Goal: Task Accomplishment & Management: Complete application form

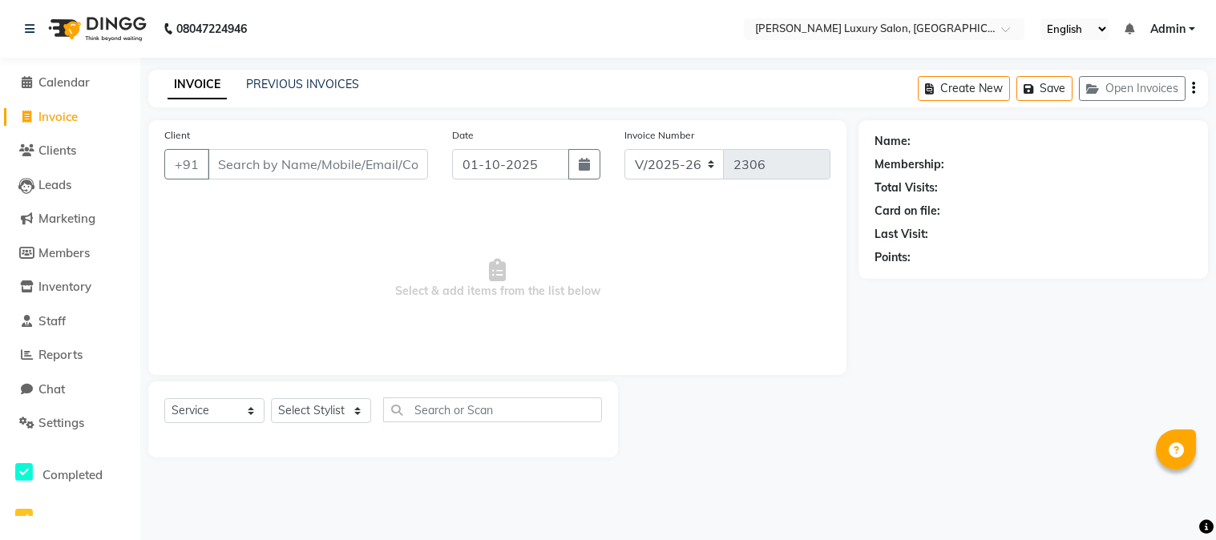
select select "7752"
select select "service"
click at [325, 170] on input "Client" at bounding box center [318, 164] width 220 height 30
type input "9226922648"
click at [381, 166] on span "Add Client" at bounding box center [386, 164] width 63 height 16
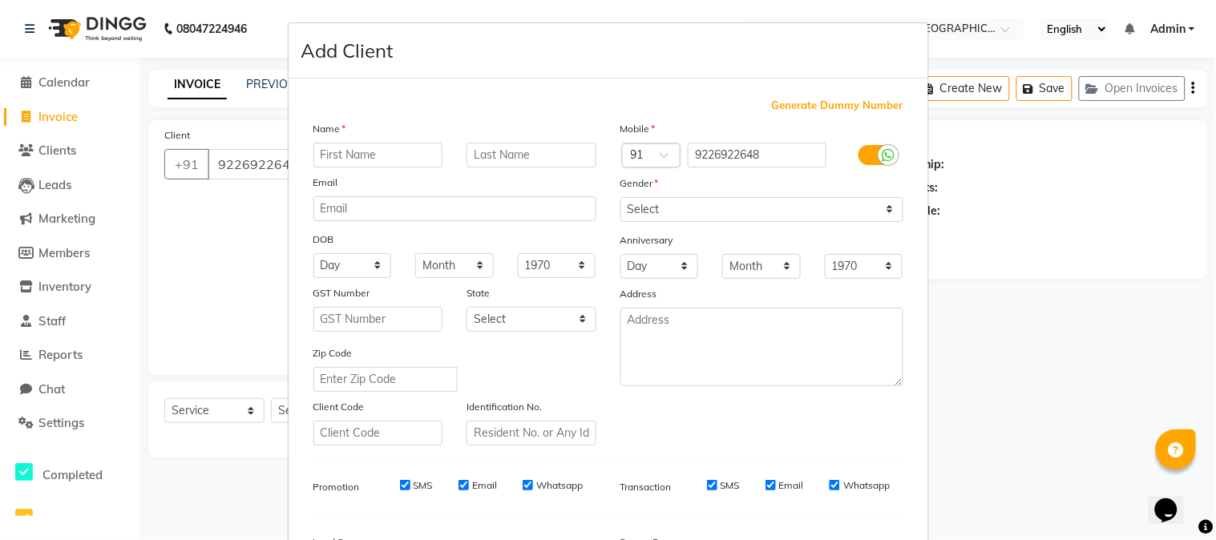
click at [362, 158] on input "text" at bounding box center [378, 155] width 130 height 25
type input "cherish"
click at [526, 156] on input "text" at bounding box center [532, 155] width 130 height 25
type input "modi"
click at [768, 212] on select "Select [DEMOGRAPHIC_DATA] [DEMOGRAPHIC_DATA] Other Prefer Not To Say" at bounding box center [761, 209] width 283 height 25
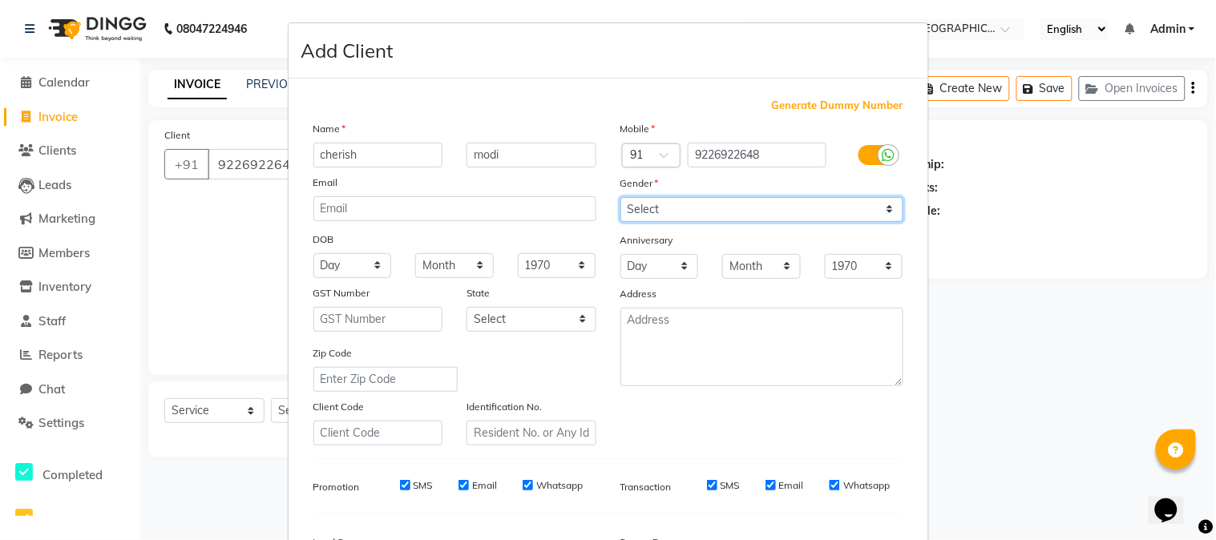
select select "[DEMOGRAPHIC_DATA]"
click at [620, 197] on select "Select [DEMOGRAPHIC_DATA] [DEMOGRAPHIC_DATA] Other Prefer Not To Say" at bounding box center [761, 209] width 283 height 25
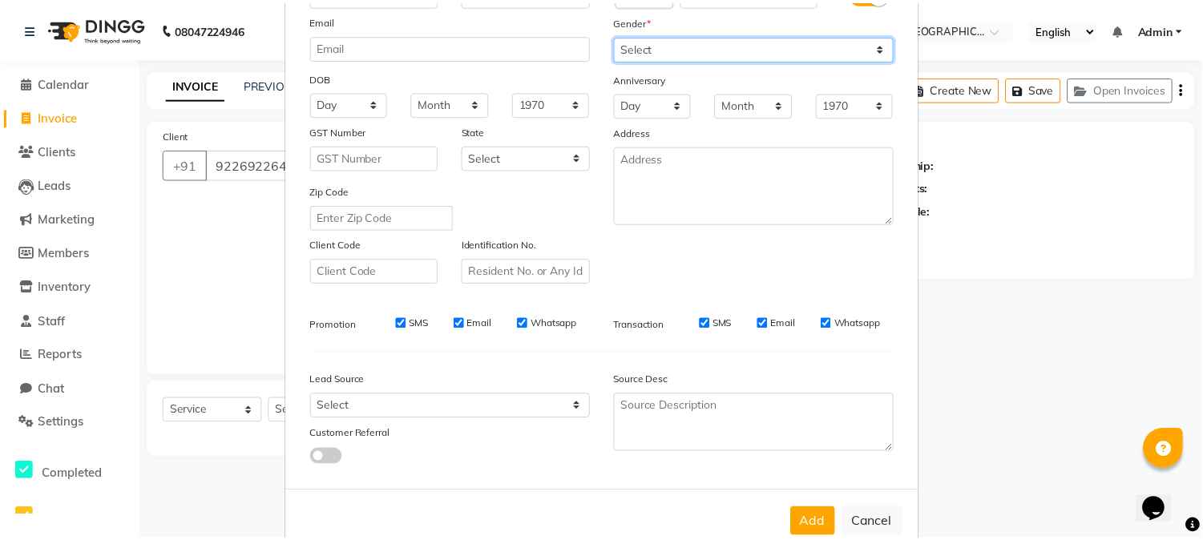
scroll to position [178, 0]
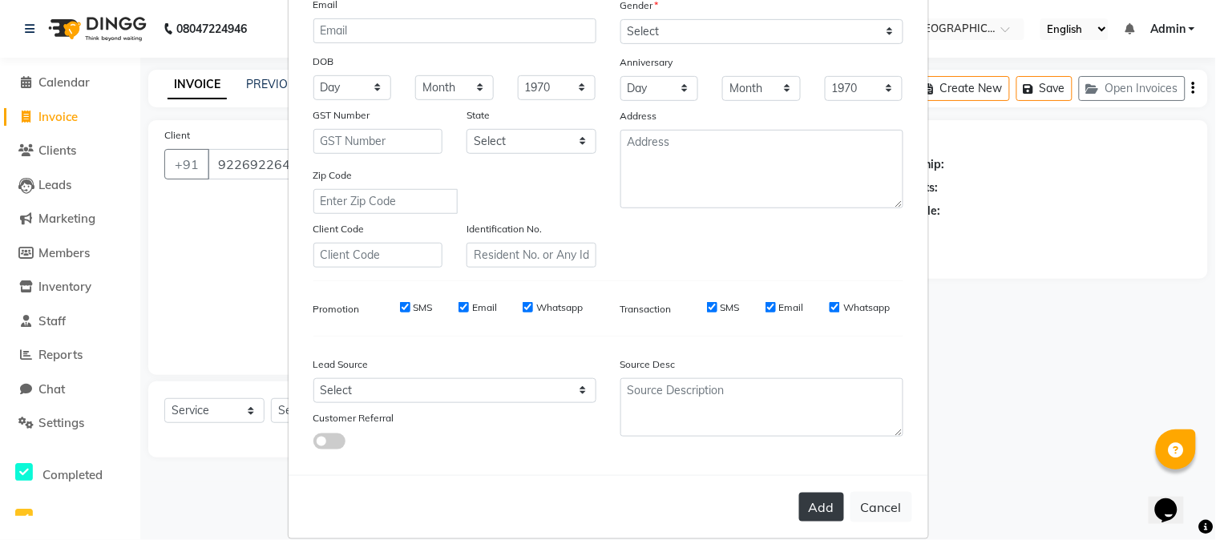
click at [815, 499] on button "Add" at bounding box center [821, 507] width 45 height 29
select select
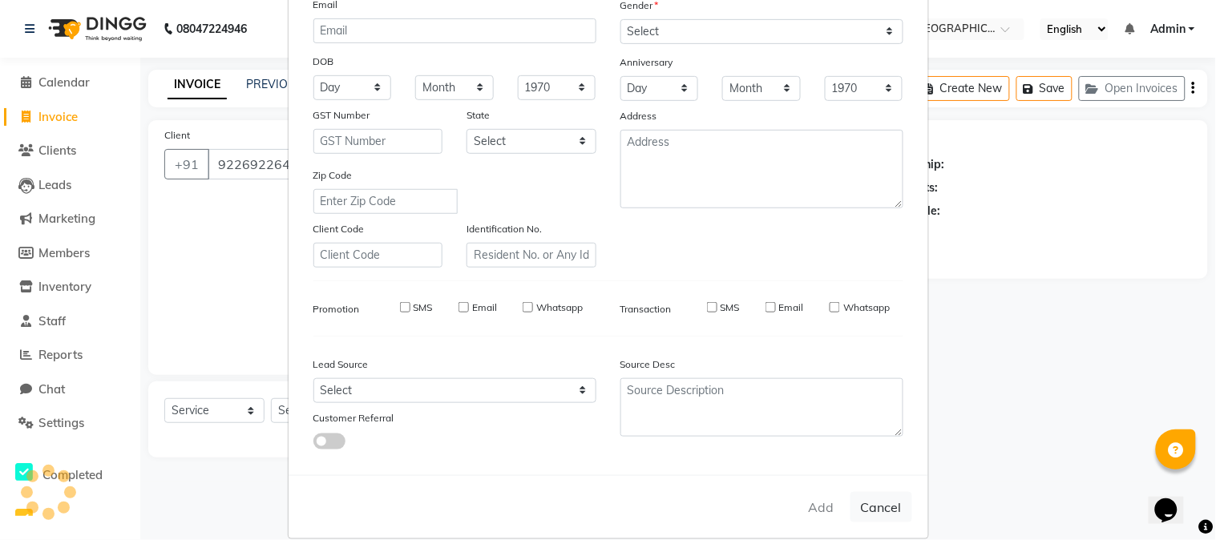
select select
checkbox input "false"
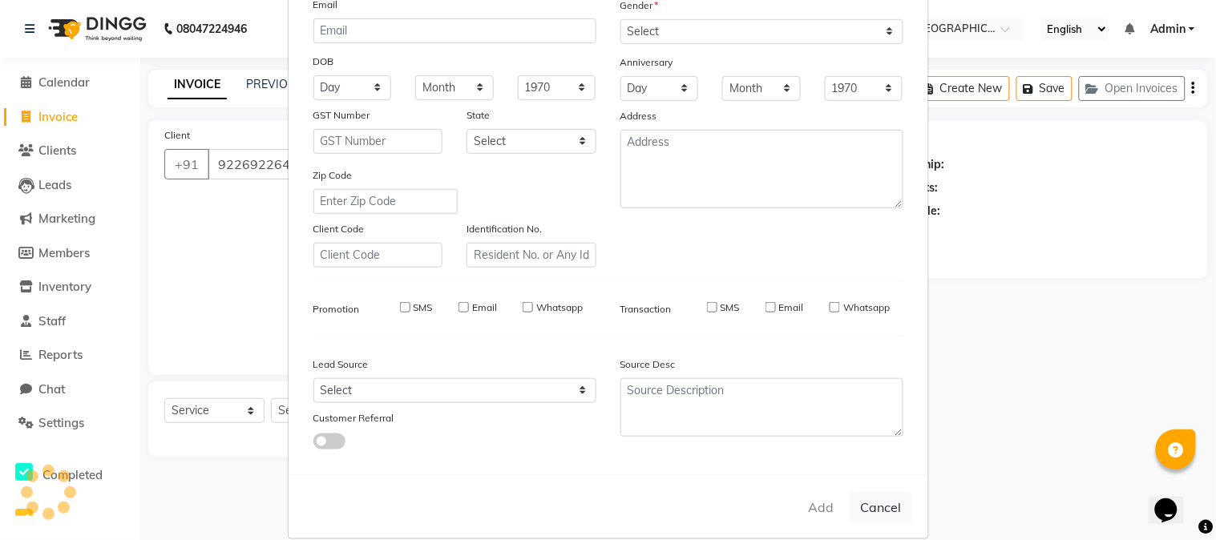
checkbox input "false"
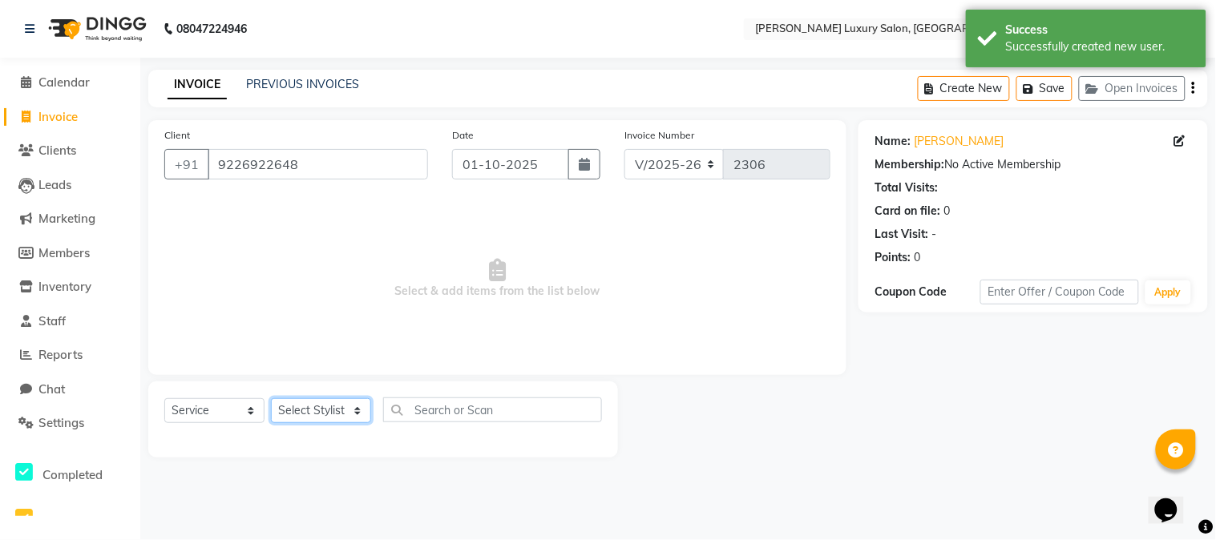
click at [309, 420] on select "Select Stylist [PERSON_NAME] [PERSON_NAME] Pol [PERSON_NAME] [PERSON_NAME] Salo…" at bounding box center [321, 410] width 100 height 25
select select "93091"
click at [271, 399] on select "Select Stylist [PERSON_NAME] [PERSON_NAME] Pol [PERSON_NAME] [PERSON_NAME] Salo…" at bounding box center [321, 410] width 100 height 25
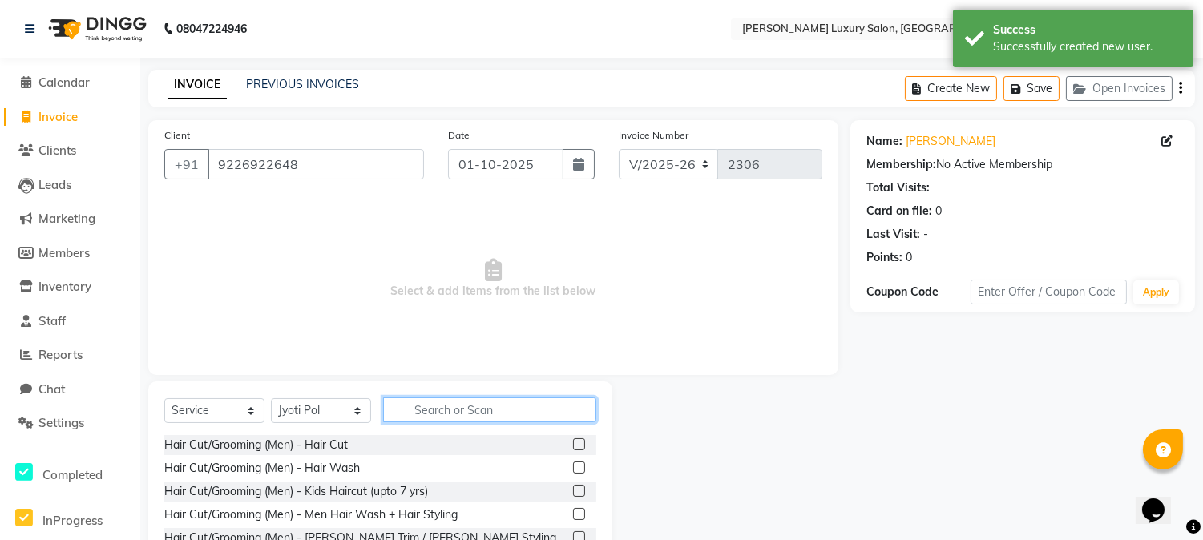
click at [436, 403] on input "text" at bounding box center [489, 410] width 213 height 25
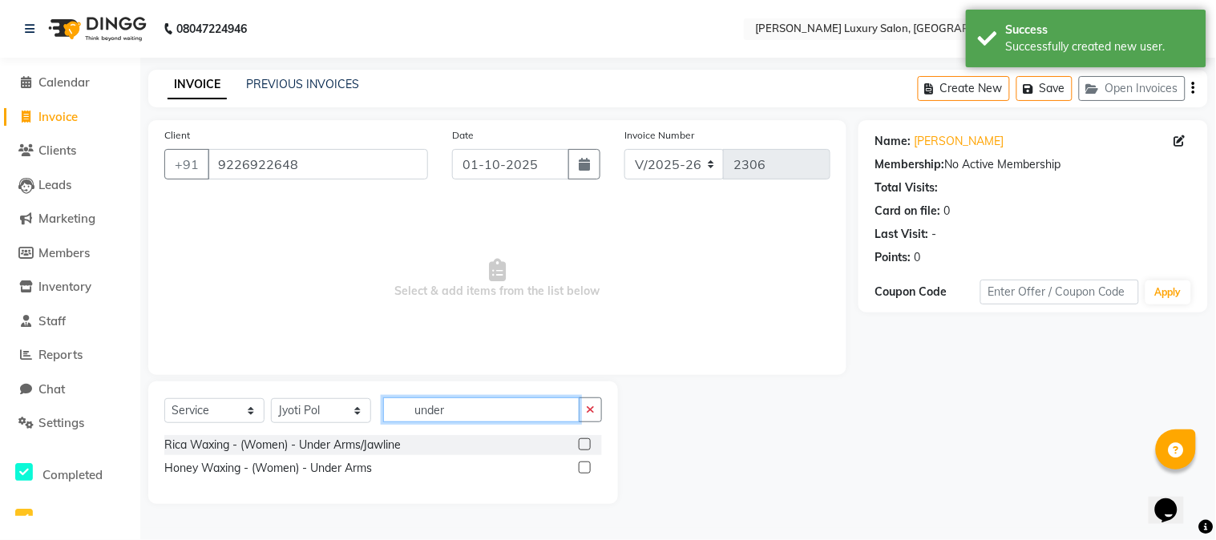
type input "under"
click at [588, 443] on label at bounding box center [585, 445] width 12 height 12
click at [588, 443] on input "checkbox" at bounding box center [584, 445] width 10 height 10
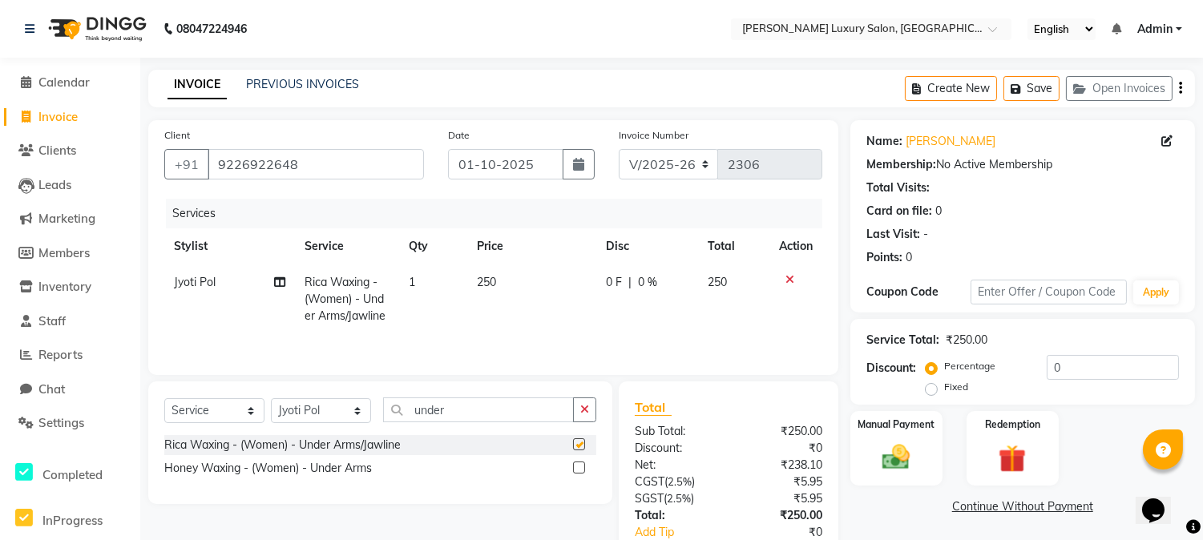
checkbox input "false"
click at [500, 412] on input "under" at bounding box center [478, 410] width 191 height 25
type input "u"
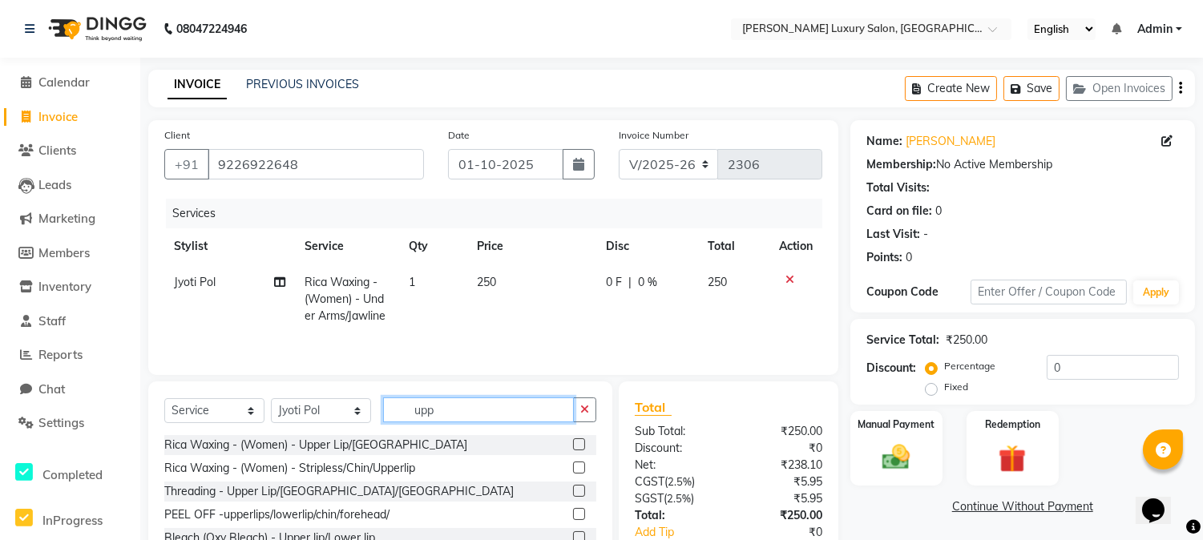
type input "upp"
click at [582, 493] on label at bounding box center [579, 491] width 12 height 12
click at [582, 493] on input "checkbox" at bounding box center [578, 492] width 10 height 10
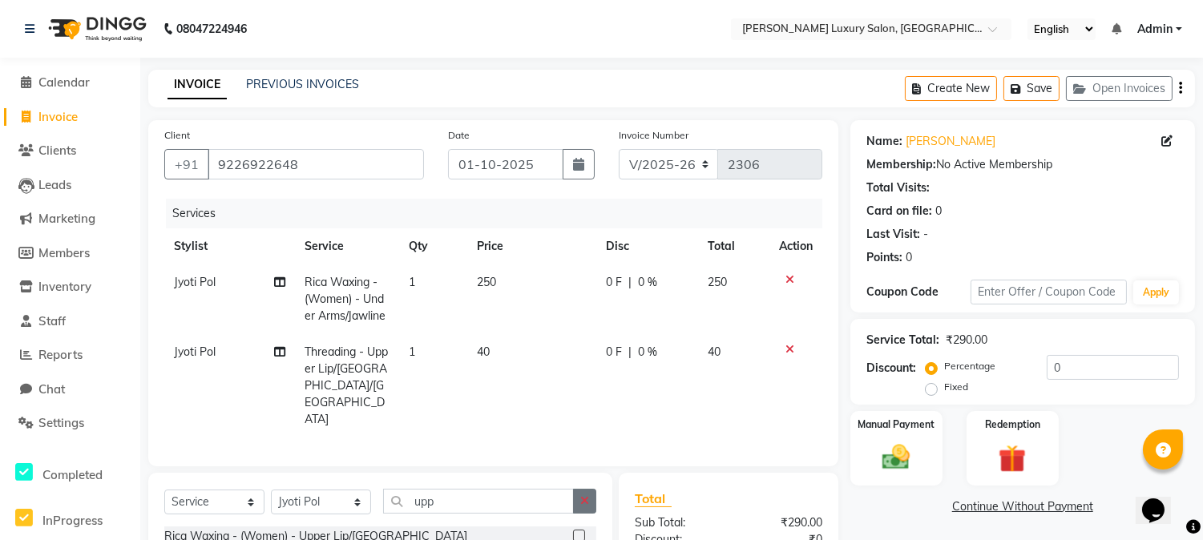
checkbox input "false"
click at [476, 489] on input "upp" at bounding box center [478, 501] width 191 height 25
type input "u"
type input "eye"
click at [578, 530] on label at bounding box center [579, 536] width 12 height 12
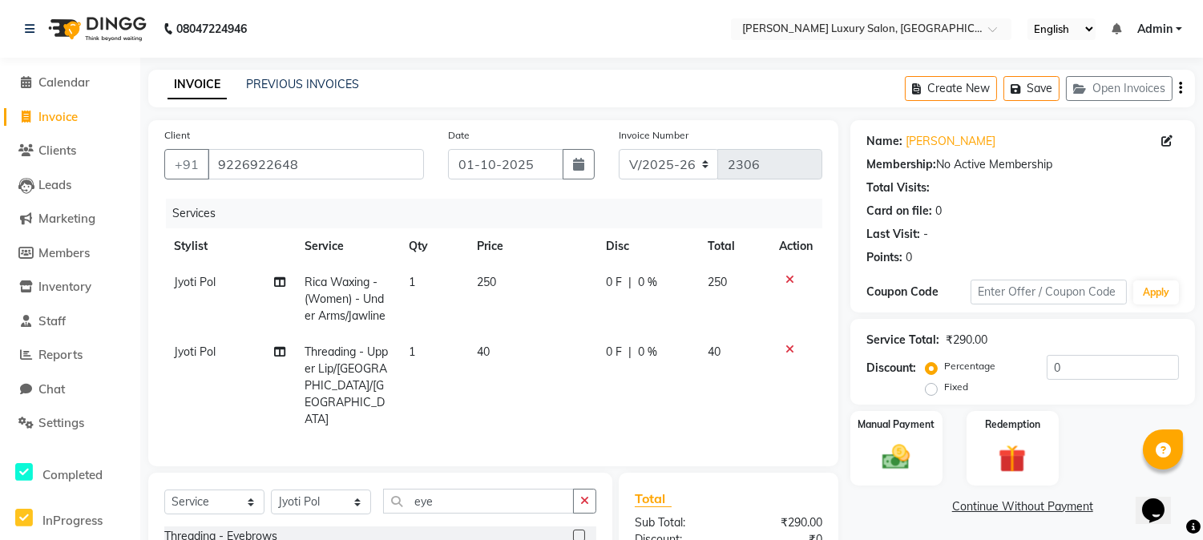
click at [578, 532] on input "checkbox" at bounding box center [578, 537] width 10 height 10
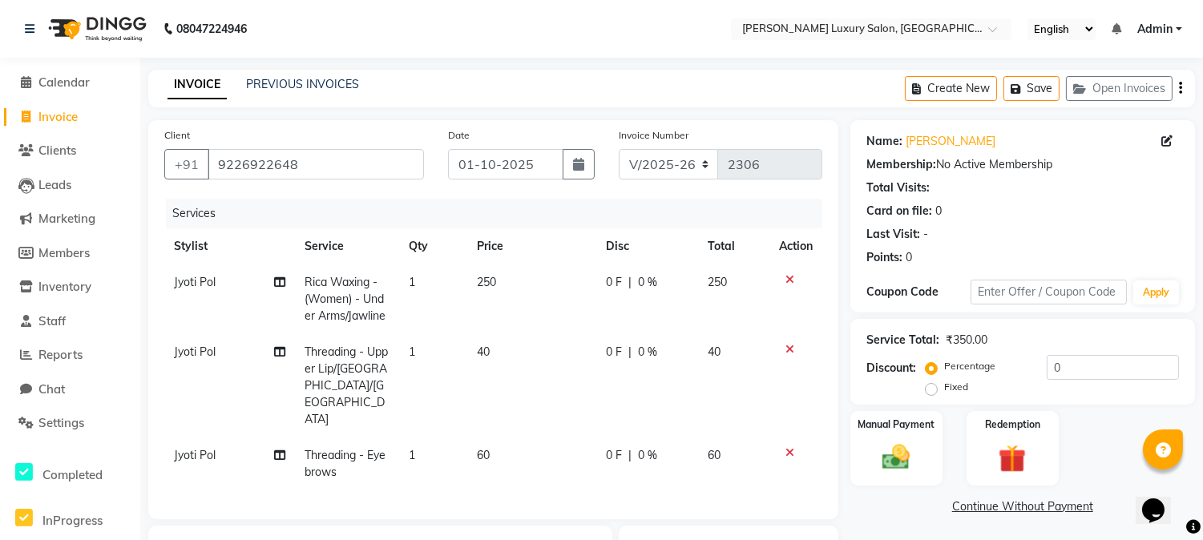
checkbox input "false"
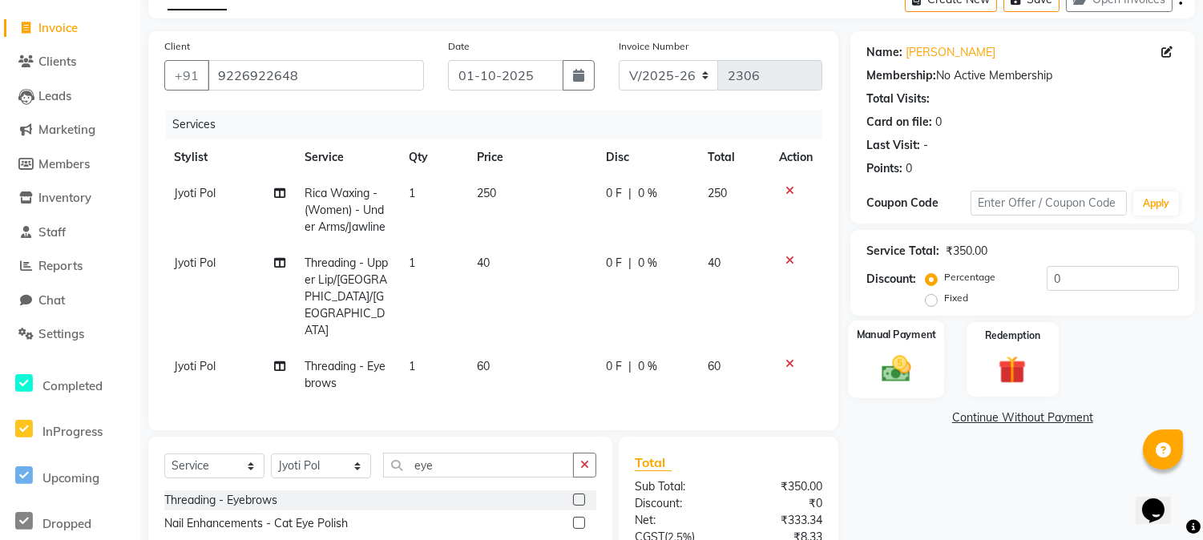
click at [912, 378] on img at bounding box center [896, 369] width 47 height 34
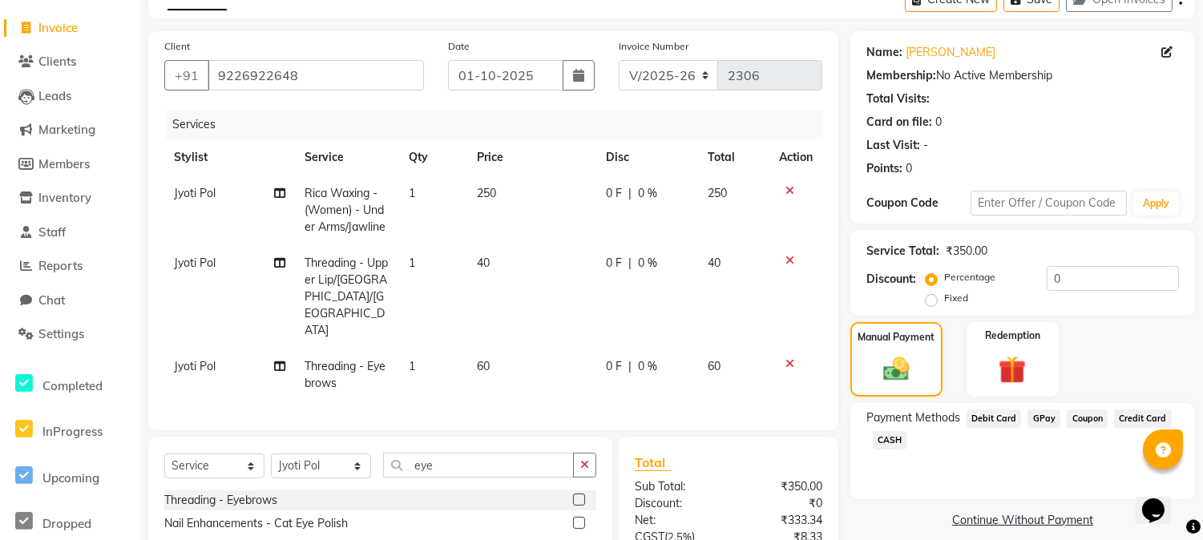
click at [895, 438] on span "CASH" at bounding box center [890, 440] width 34 height 18
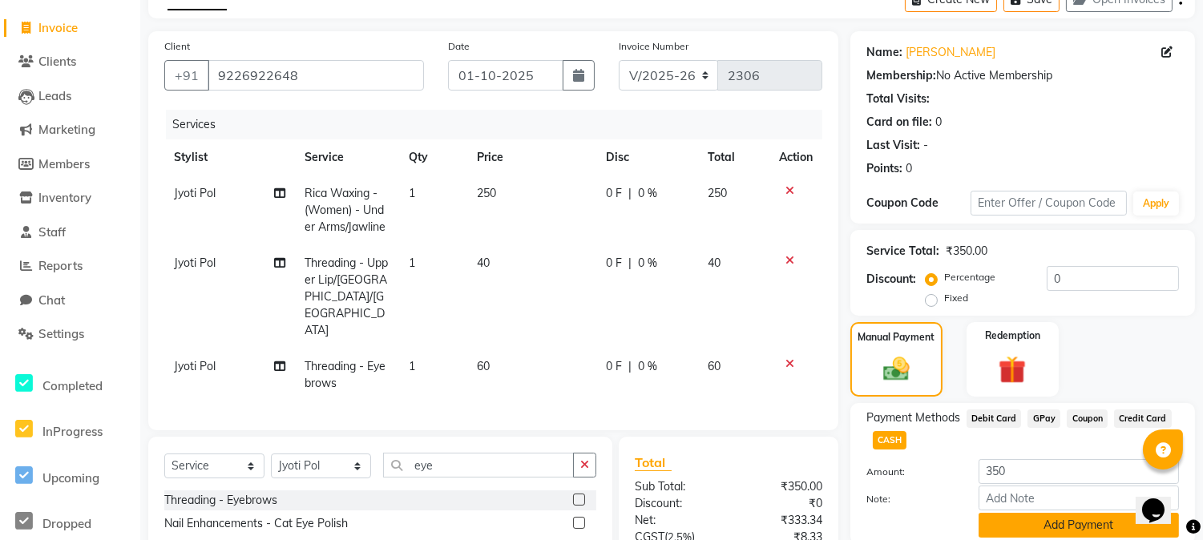
click at [1019, 519] on button "Add Payment" at bounding box center [1079, 525] width 200 height 25
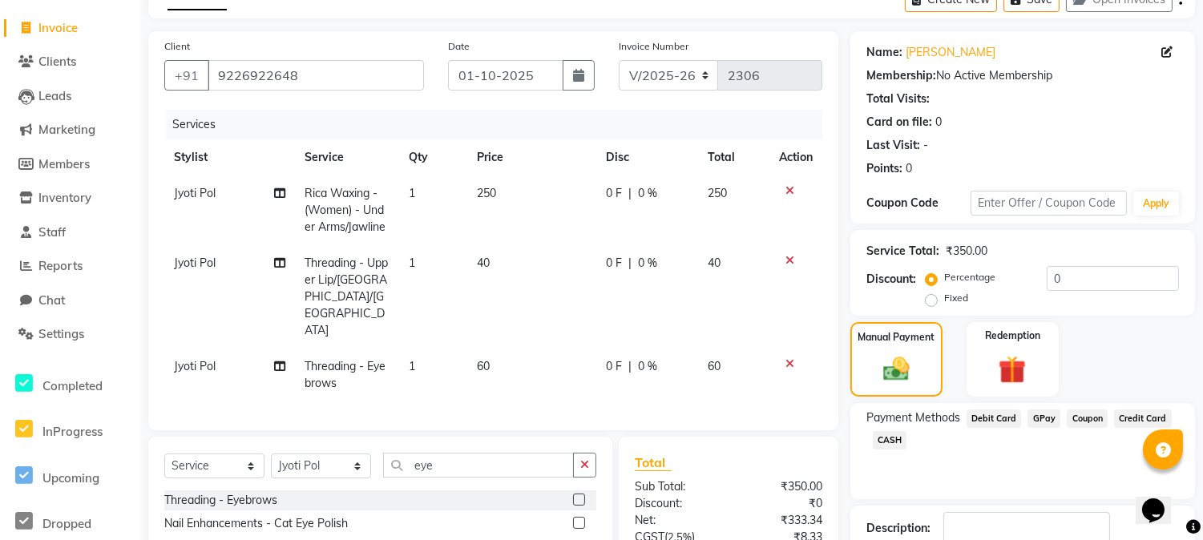
scroll to position [267, 0]
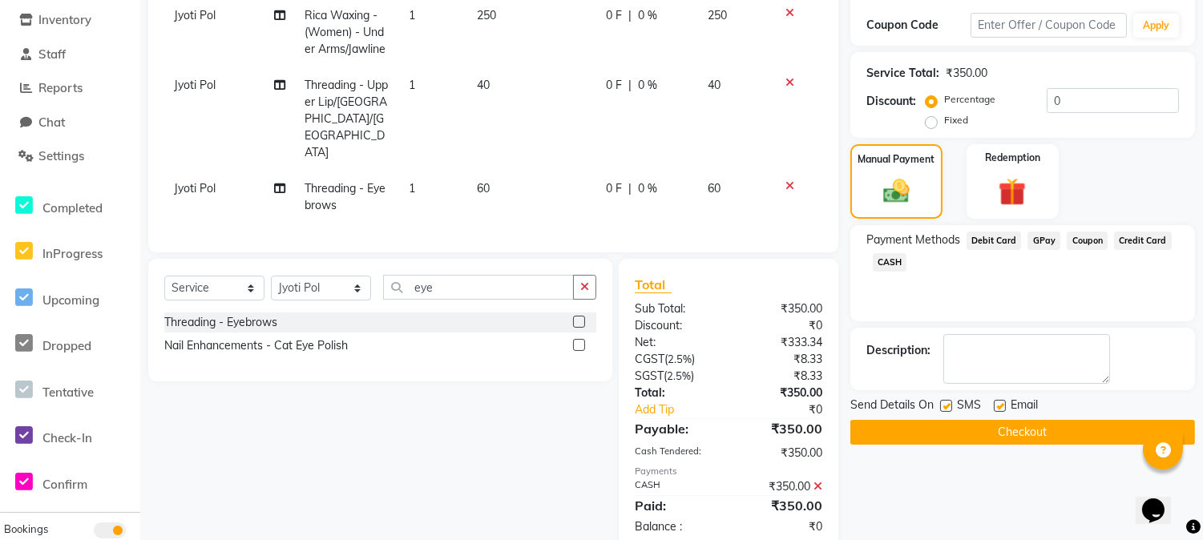
click at [1006, 430] on button "Checkout" at bounding box center [1023, 432] width 345 height 25
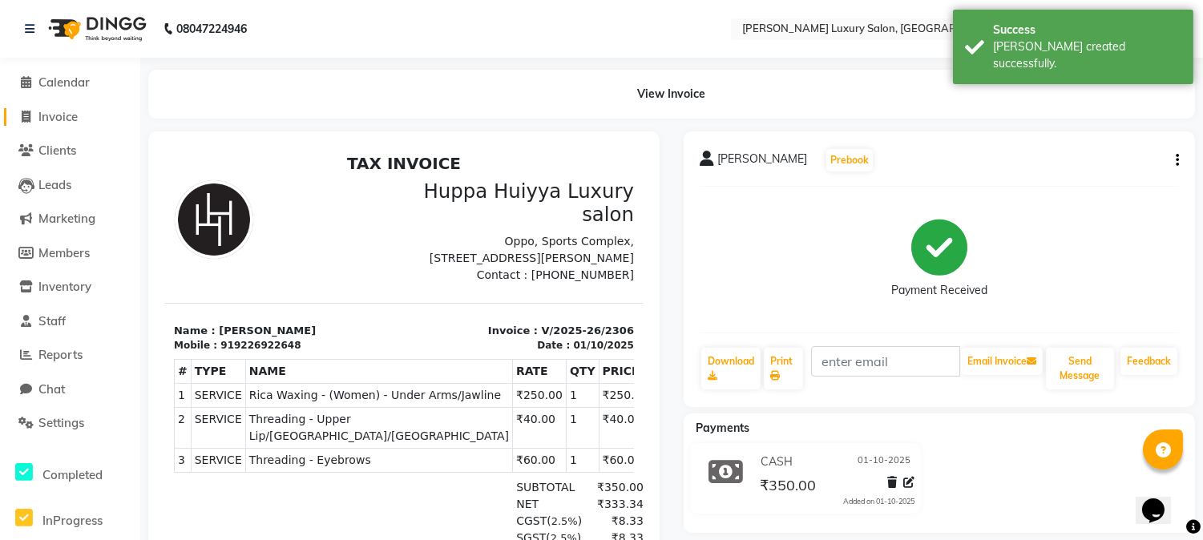
click at [58, 119] on span "Invoice" at bounding box center [57, 116] width 39 height 15
select select "service"
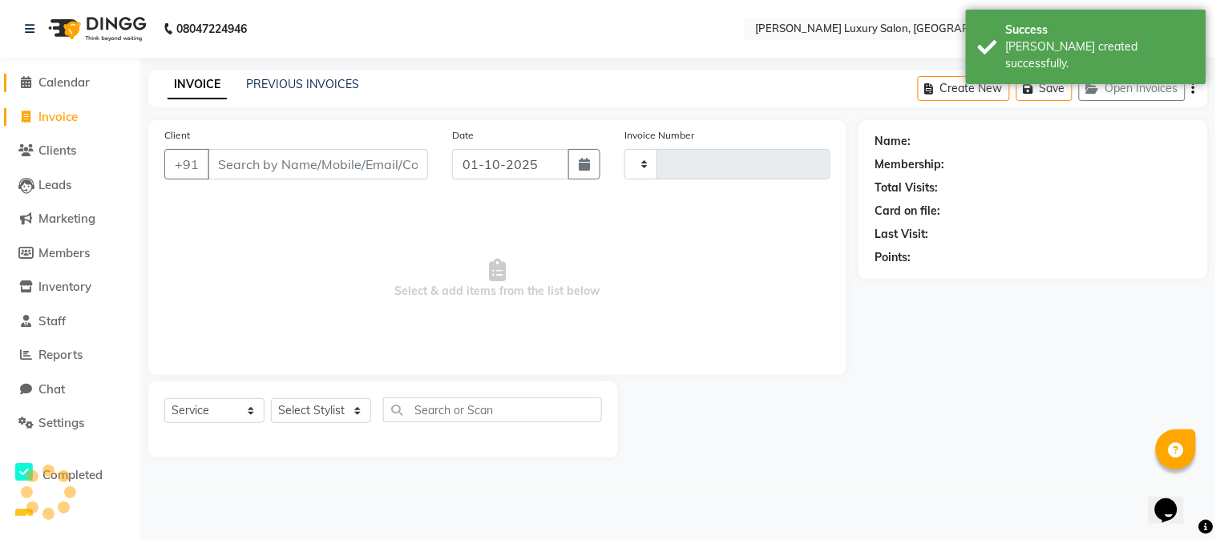
type input "2307"
select select "7752"
click at [53, 75] on span "Calendar" at bounding box center [63, 82] width 51 height 15
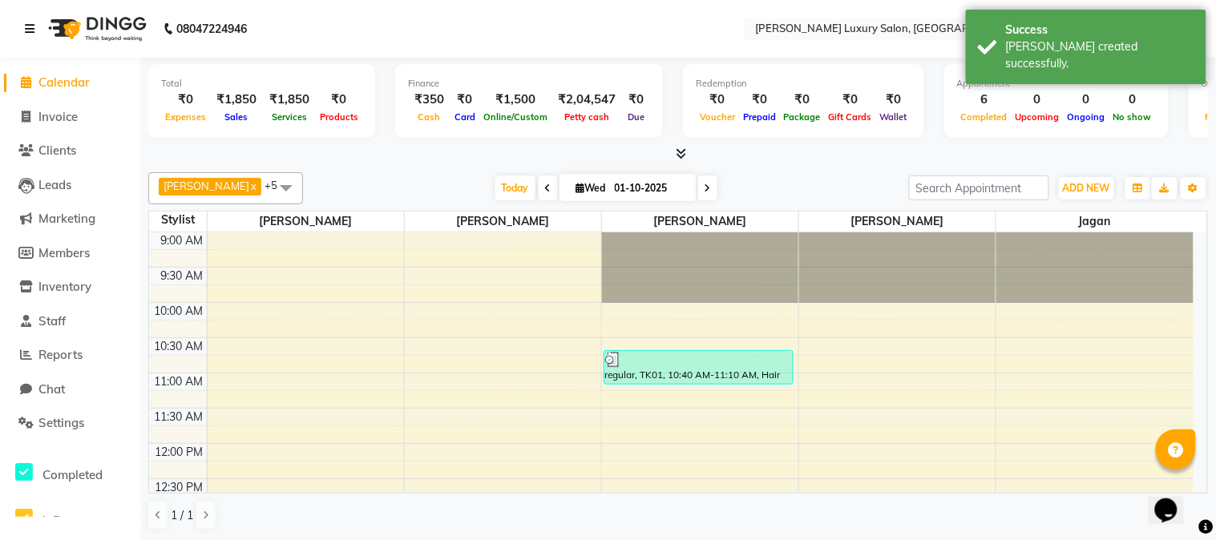
click at [30, 24] on icon at bounding box center [30, 28] width 10 height 11
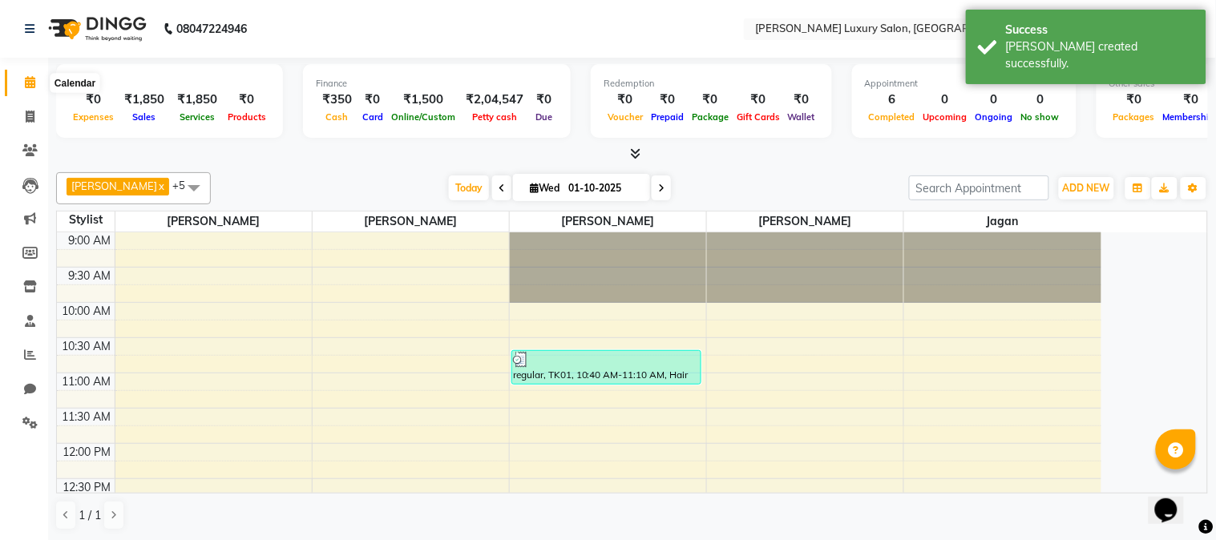
click at [29, 78] on icon at bounding box center [30, 82] width 10 height 12
click at [29, 119] on icon at bounding box center [30, 117] width 9 height 12
select select "service"
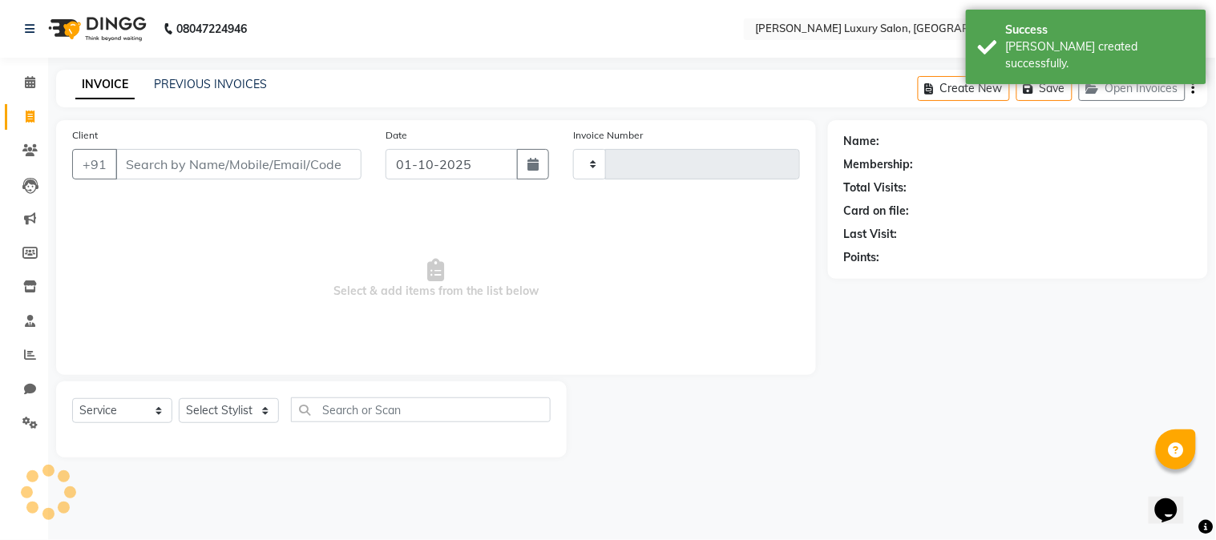
type input "2307"
select select "7752"
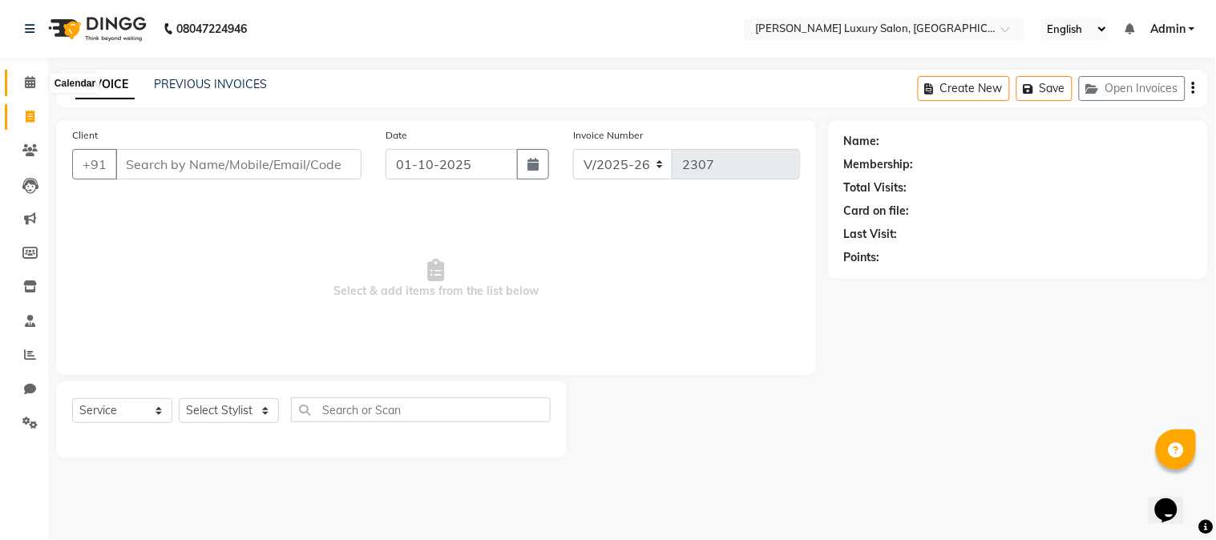
click at [25, 83] on icon at bounding box center [30, 82] width 10 height 12
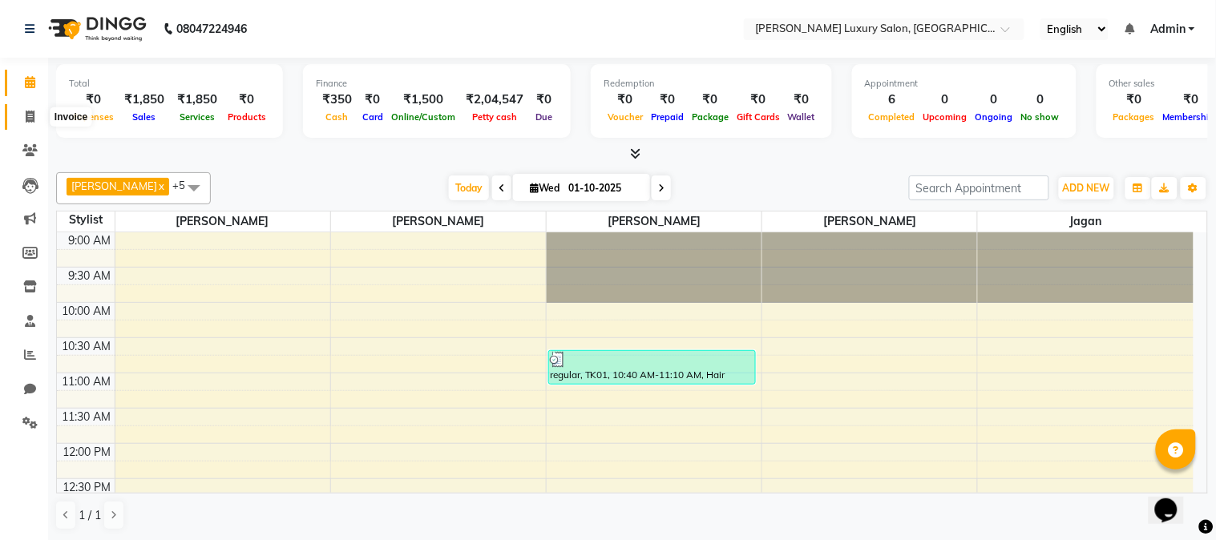
click at [32, 111] on icon at bounding box center [30, 117] width 9 height 12
select select "service"
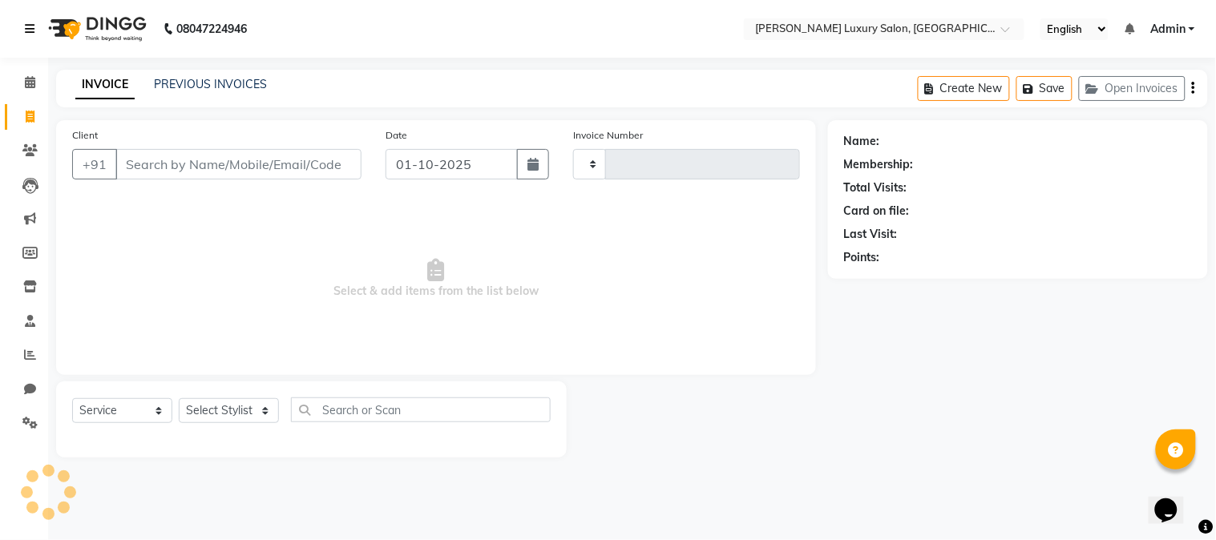
type input "2307"
select select "7752"
click at [306, 169] on input "Client" at bounding box center [238, 164] width 246 height 30
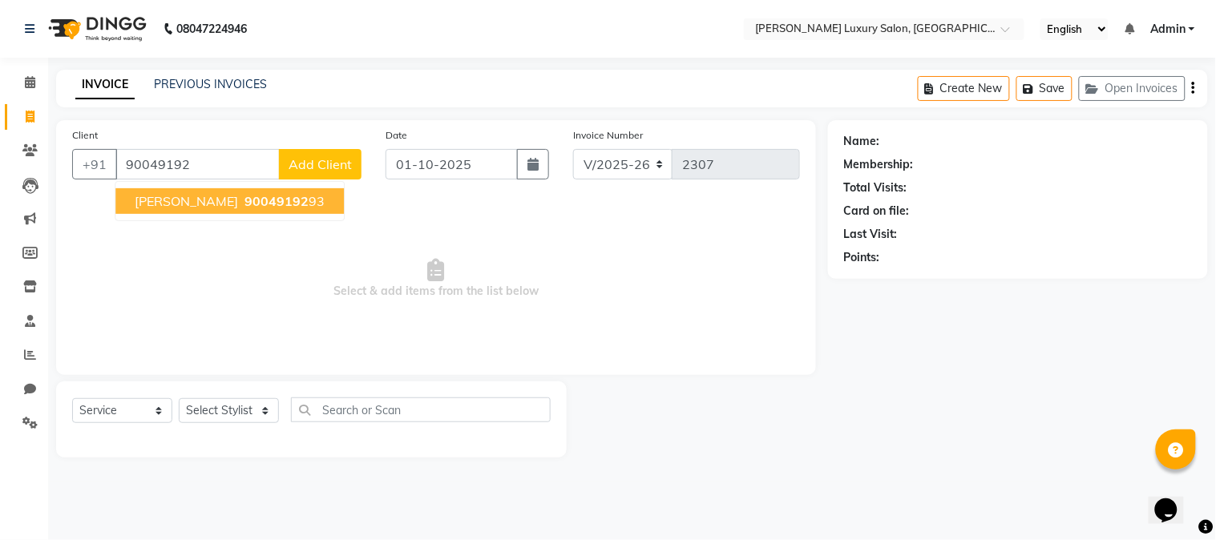
click at [176, 212] on button "[PERSON_NAME] 90049192 93" at bounding box center [229, 201] width 228 height 26
type input "9004919293"
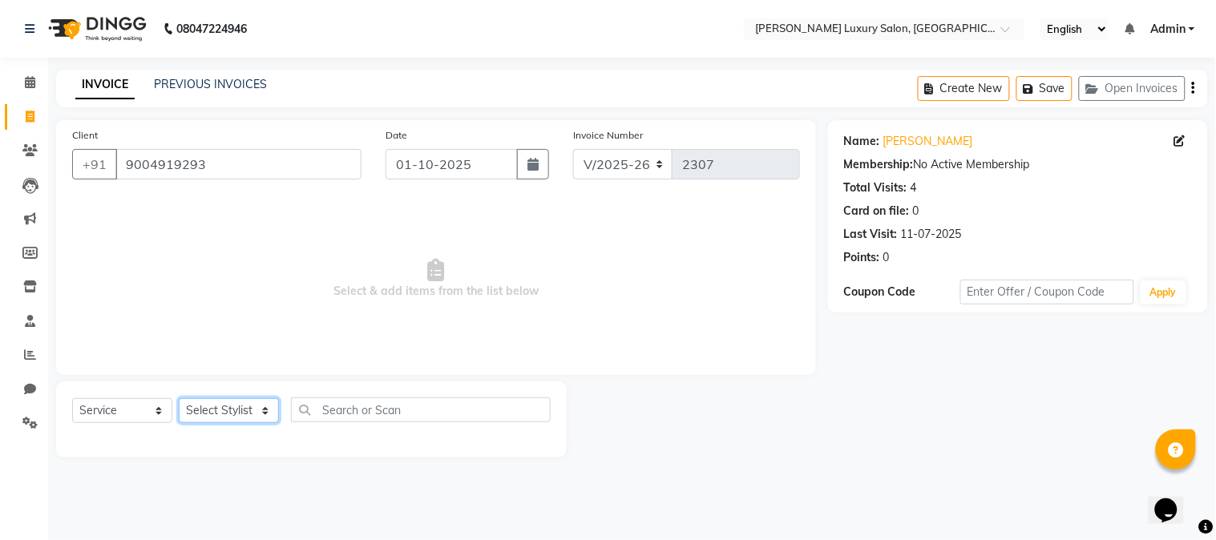
click at [246, 409] on select "Select Stylist [PERSON_NAME] [PERSON_NAME] Pol [PERSON_NAME] [PERSON_NAME] Salo…" at bounding box center [229, 410] width 100 height 25
select select "69299"
click at [179, 399] on select "Select Stylist [PERSON_NAME] [PERSON_NAME] Pol [PERSON_NAME] [PERSON_NAME] Salo…" at bounding box center [229, 410] width 100 height 25
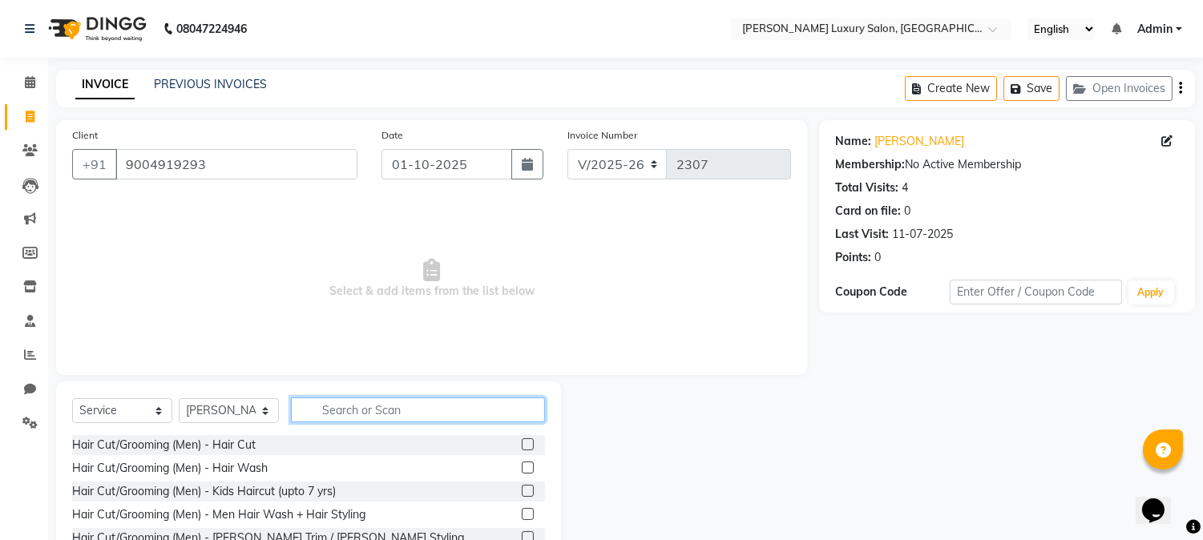
click at [329, 407] on input "text" at bounding box center [418, 410] width 254 height 25
click at [522, 443] on label at bounding box center [528, 445] width 12 height 12
click at [522, 443] on input "checkbox" at bounding box center [527, 445] width 10 height 10
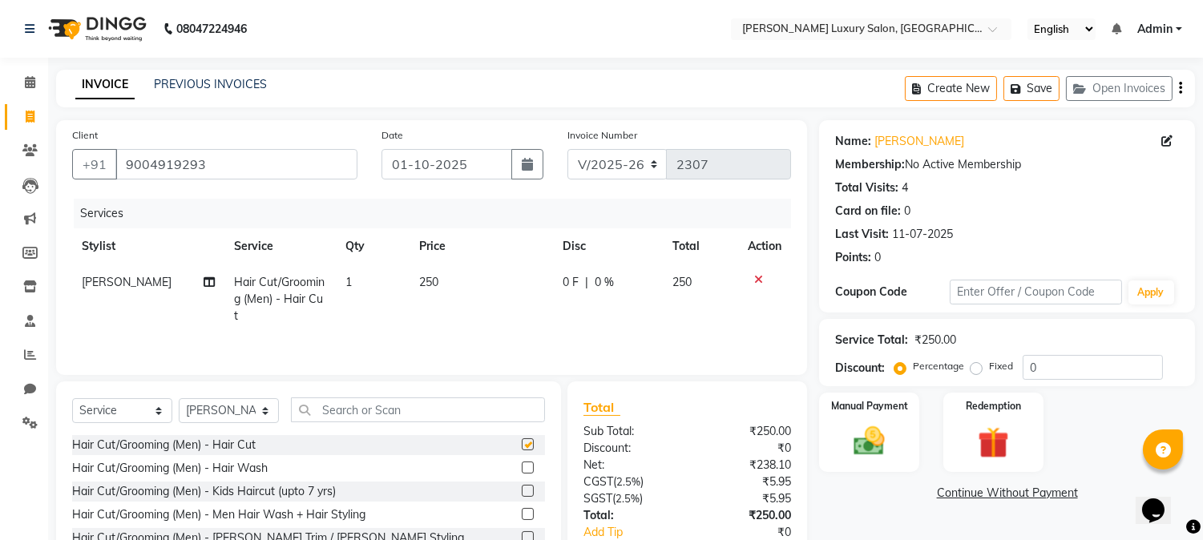
checkbox input "false"
click at [893, 445] on img at bounding box center [869, 442] width 53 height 38
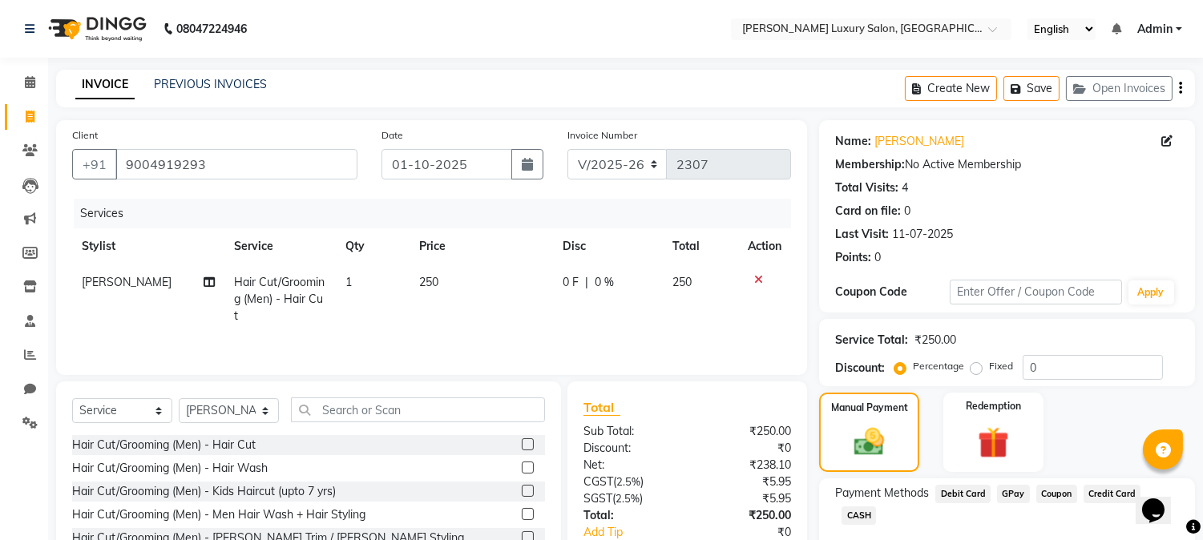
scroll to position [101, 0]
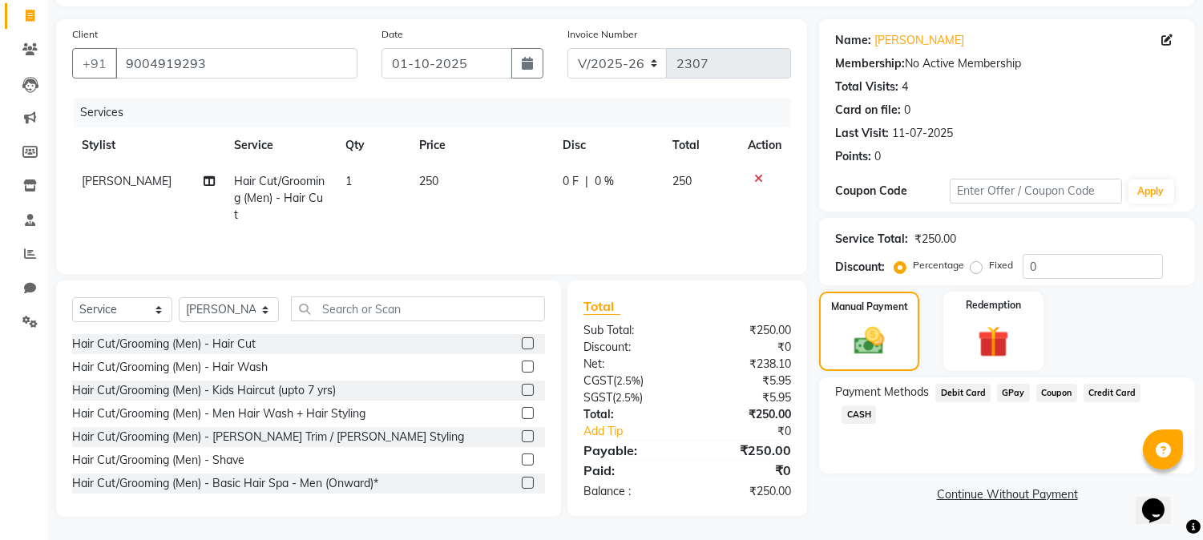
click at [1012, 391] on span "GPay" at bounding box center [1013, 393] width 33 height 18
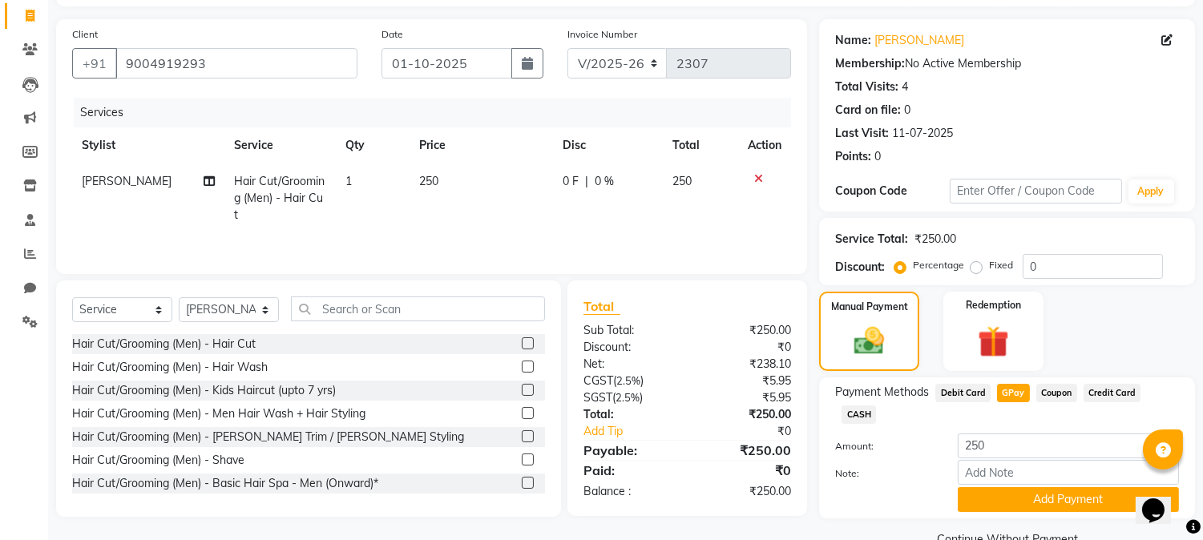
scroll to position [114, 0]
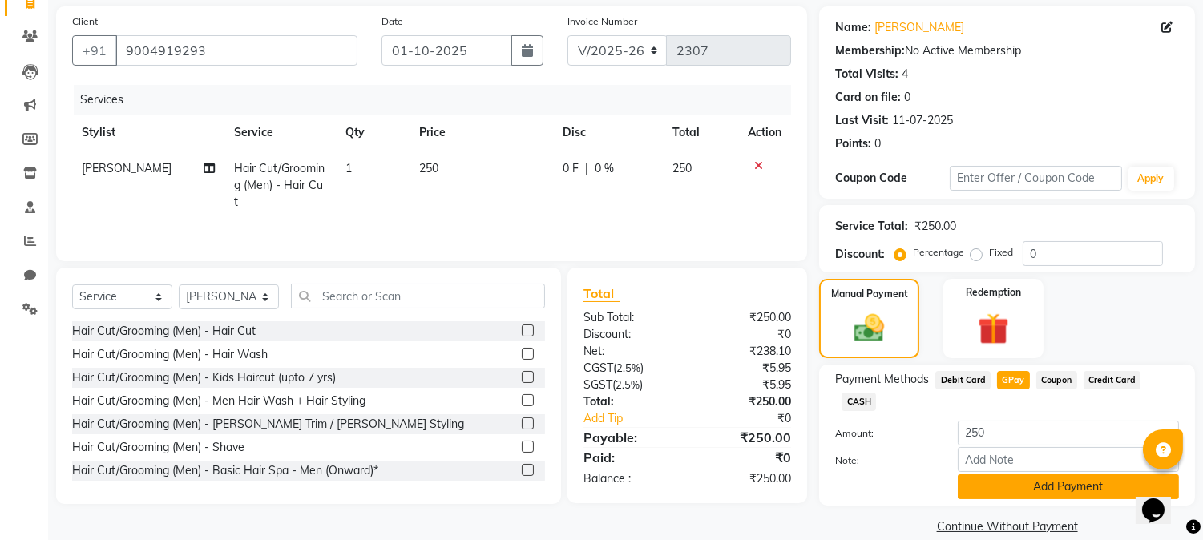
click at [1012, 475] on button "Add Payment" at bounding box center [1068, 487] width 221 height 25
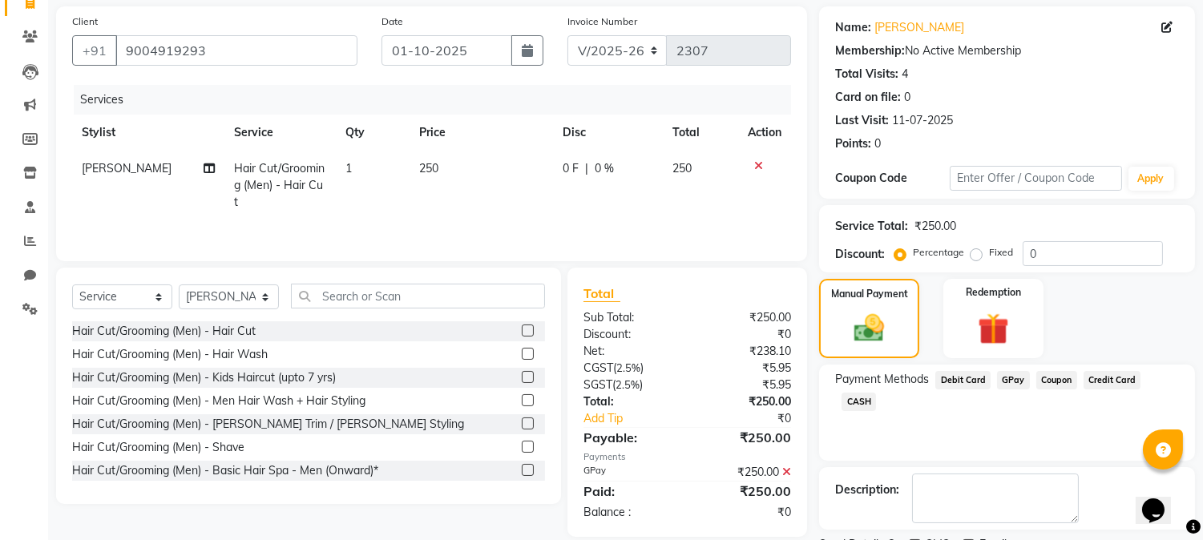
scroll to position [180, 0]
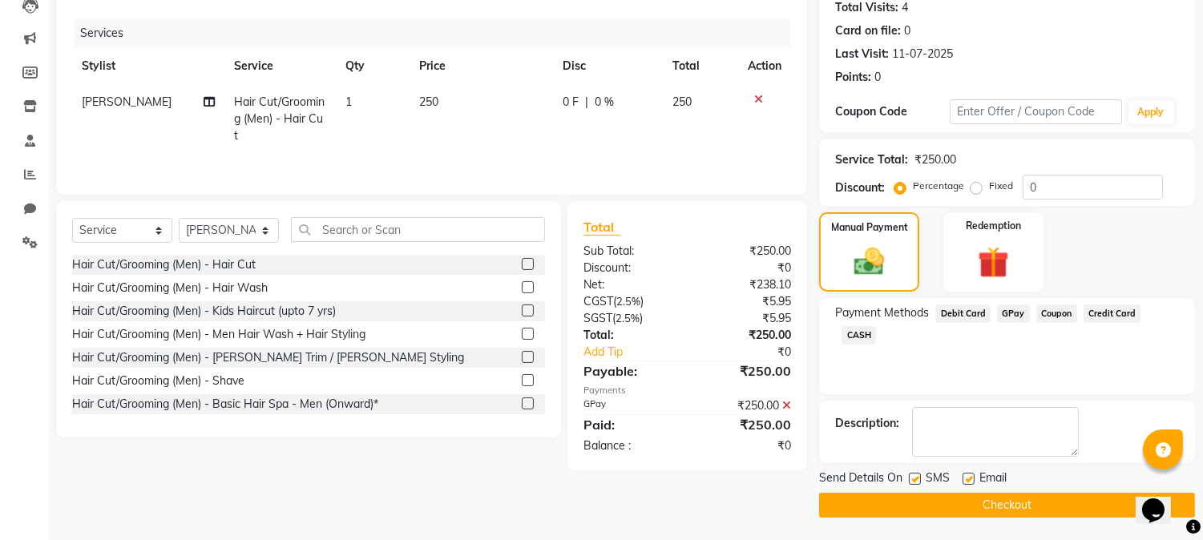
click at [997, 508] on button "Checkout" at bounding box center [1007, 505] width 376 height 25
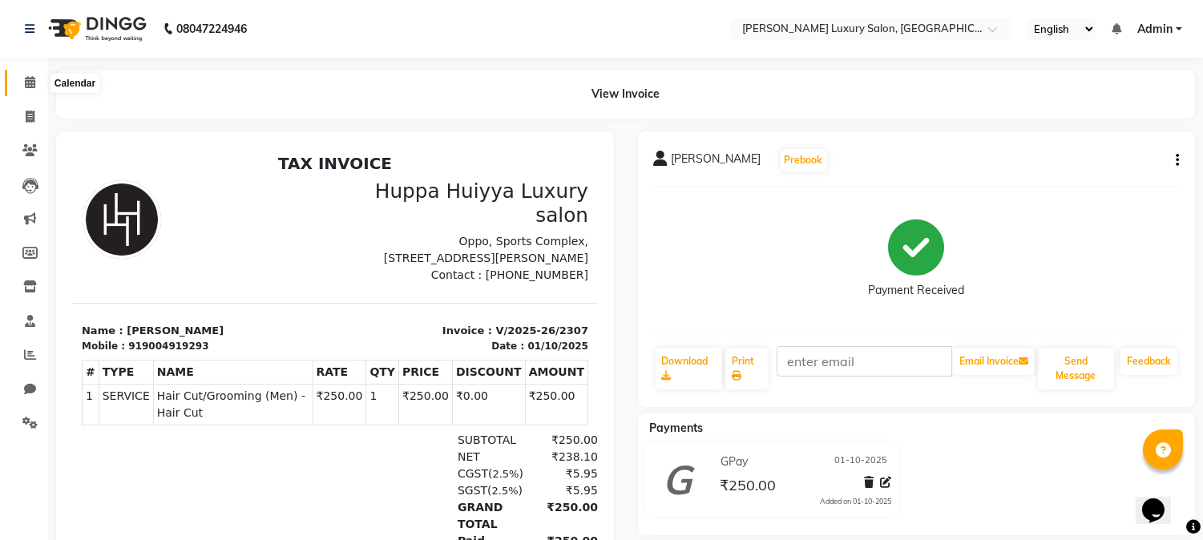
click at [20, 89] on span at bounding box center [30, 83] width 28 height 18
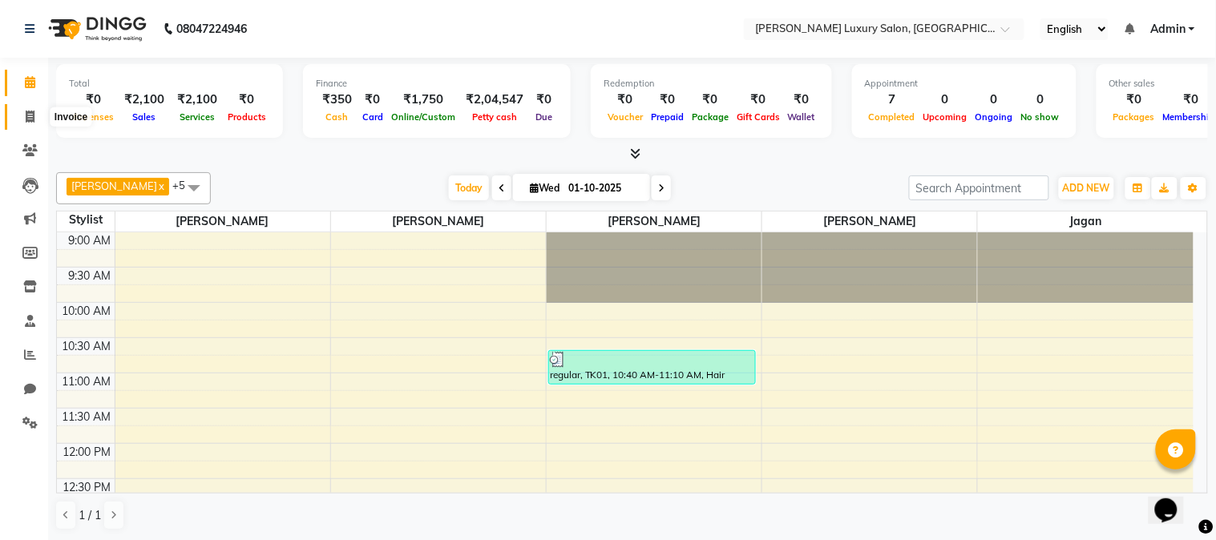
click at [26, 116] on icon at bounding box center [30, 117] width 9 height 12
select select "service"
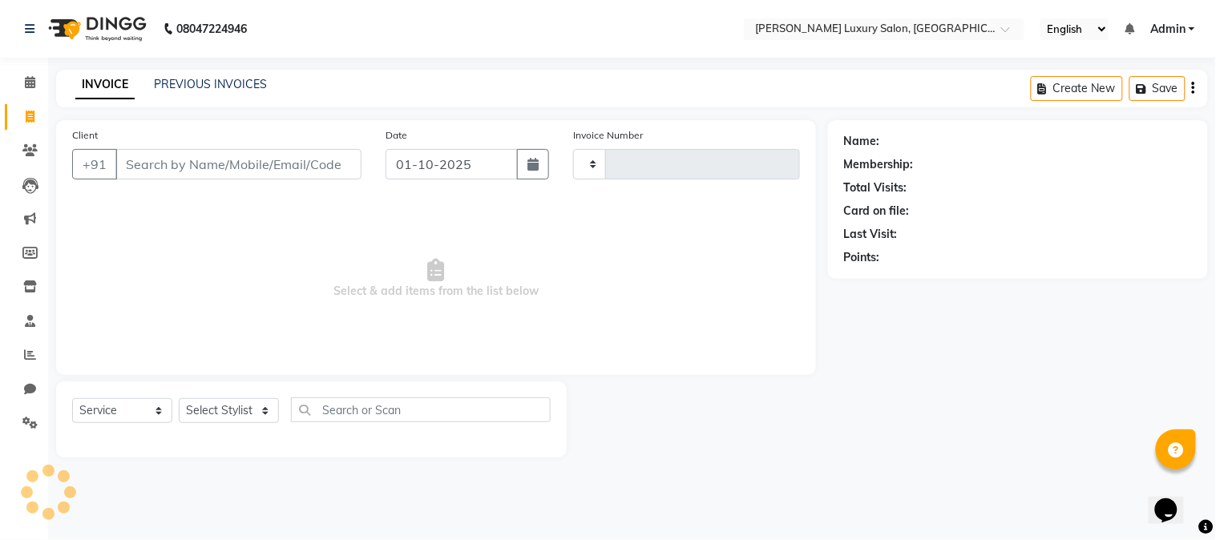
type input "2308"
select select "7752"
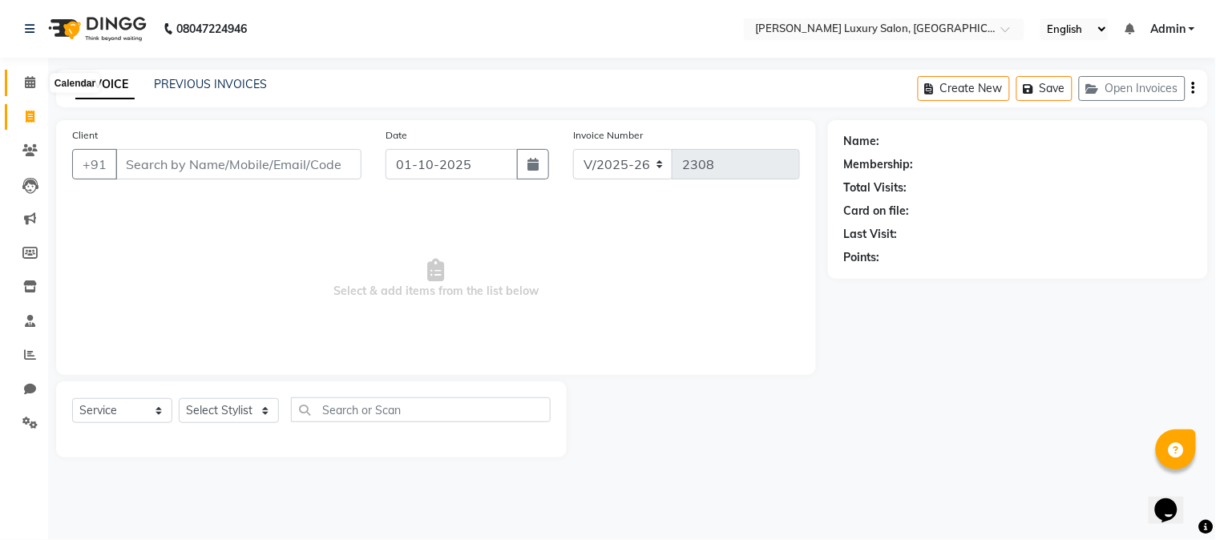
click at [34, 80] on icon at bounding box center [30, 82] width 10 height 12
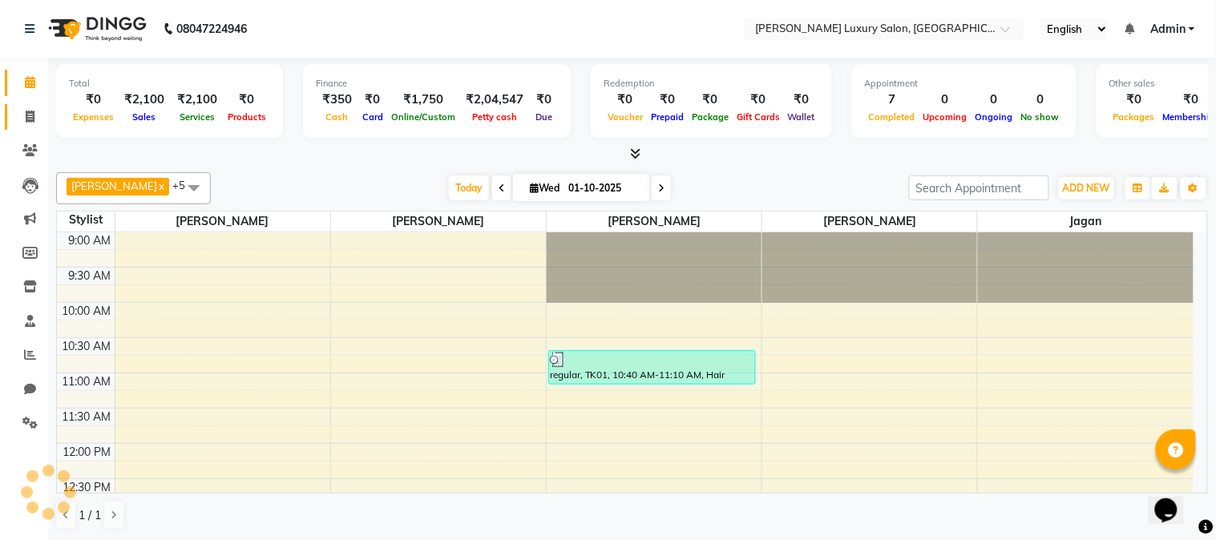
click at [26, 115] on icon at bounding box center [30, 117] width 9 height 12
select select "7752"
select select "service"
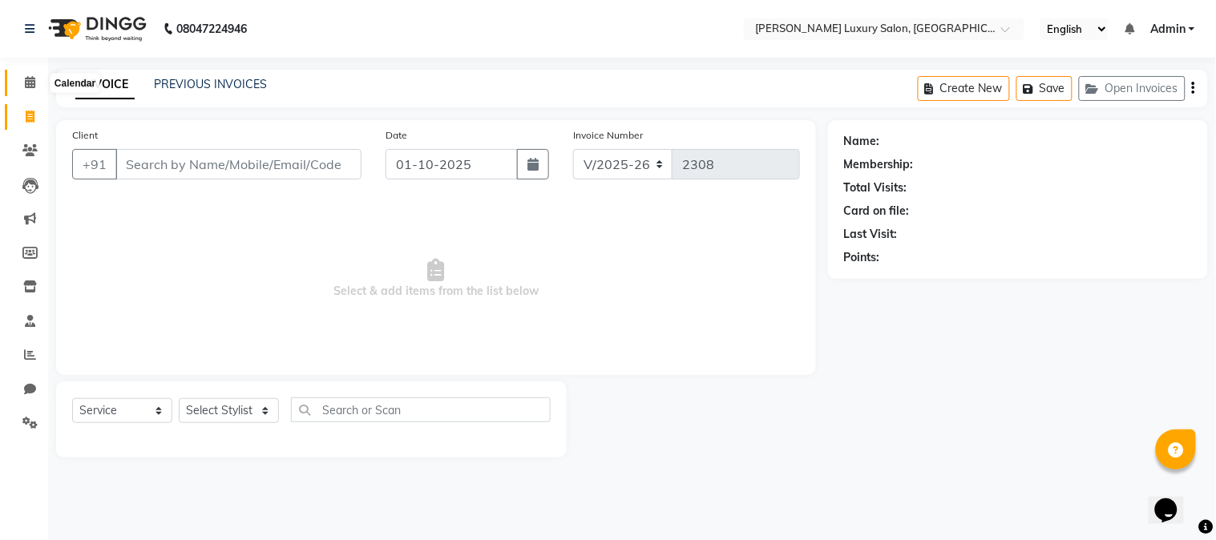
click at [26, 83] on icon at bounding box center [30, 82] width 10 height 12
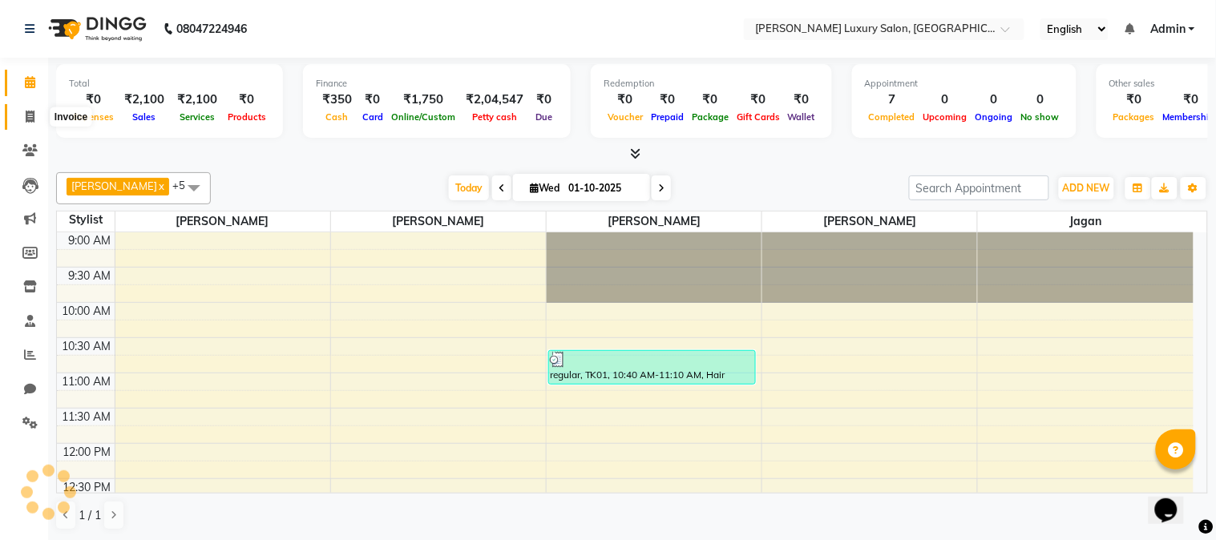
click at [34, 113] on icon at bounding box center [30, 117] width 9 height 12
select select "7752"
select select "service"
